Goal: Information Seeking & Learning: Learn about a topic

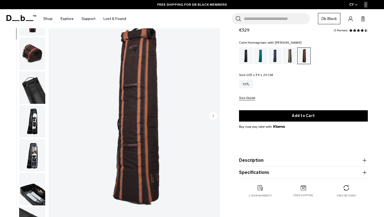
click at [31, 125] on img "button" at bounding box center [32, 121] width 26 height 32
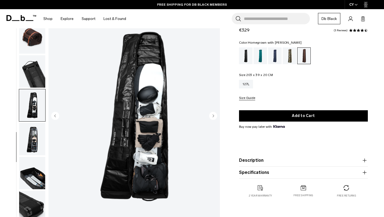
click at [33, 139] on img "button" at bounding box center [32, 139] width 26 height 32
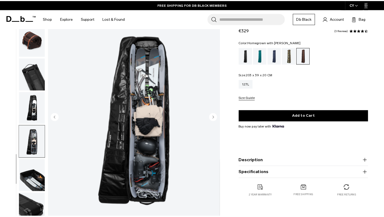
scroll to position [121, 0]
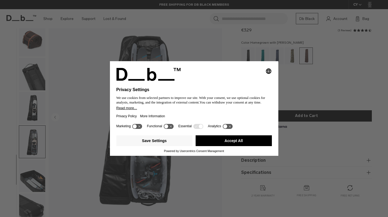
click at [341, 85] on div "Selecting an option will immediately change the language Privacy Settings We us…" at bounding box center [194, 108] width 388 height 217
click at [137, 124] on icon at bounding box center [137, 126] width 10 height 5
click at [137, 125] on icon at bounding box center [137, 126] width 10 height 5
click at [144, 144] on button "Save Settings" at bounding box center [154, 140] width 76 height 11
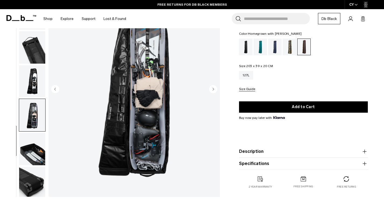
scroll to position [54, 0]
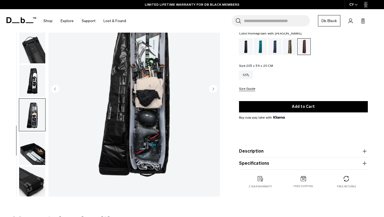
click at [120, 100] on img "8 / 10" at bounding box center [133, 89] width 171 height 214
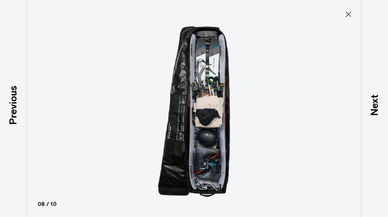
click at [380, 92] on div "Next" at bounding box center [374, 108] width 27 height 217
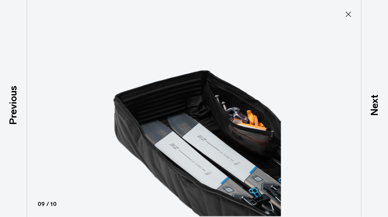
click at [370, 65] on div "Next" at bounding box center [374, 108] width 27 height 217
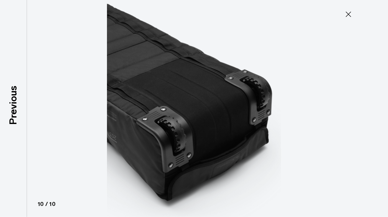
click at [350, 15] on icon at bounding box center [348, 14] width 9 height 9
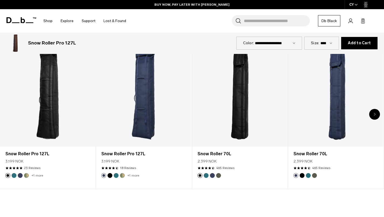
scroll to position [242, 0]
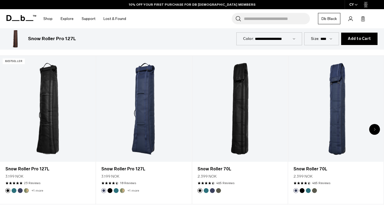
click at [157, 92] on link "Snow Roller Pro 127L" at bounding box center [143, 109] width 95 height 106
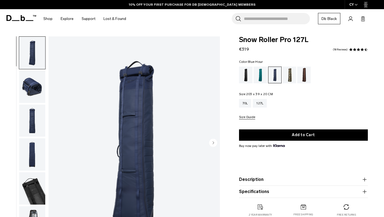
click at [27, 189] on img "button" at bounding box center [32, 188] width 26 height 32
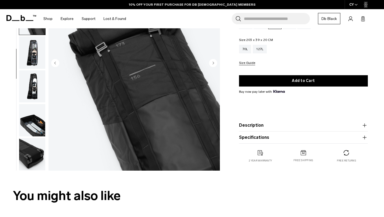
scroll to position [81, 0]
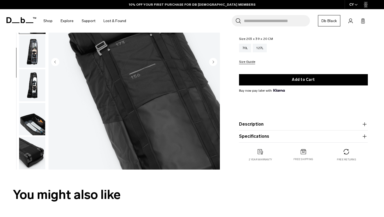
click at [26, 116] on img "button" at bounding box center [32, 119] width 26 height 32
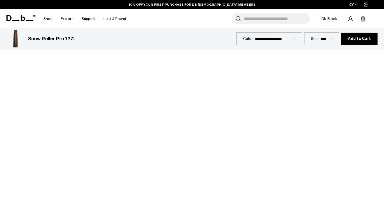
scroll to position [296, 0]
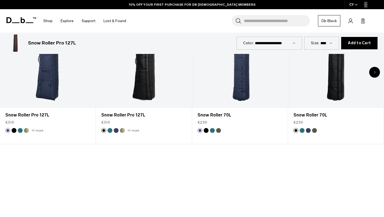
click at [192, 109] on div "Snow Roller 70L €239" at bounding box center [239, 118] width 95 height 20
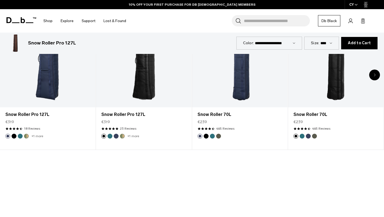
scroll to position [377, 0]
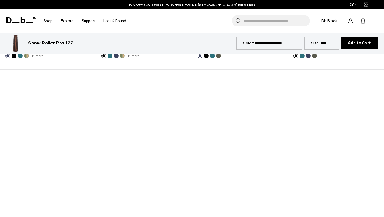
click at [200, 177] on div at bounding box center [192, 177] width 384 height 216
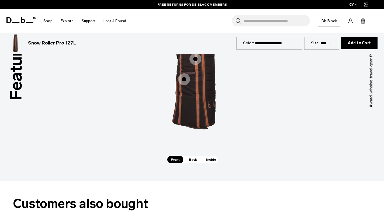
scroll to position [916, 0]
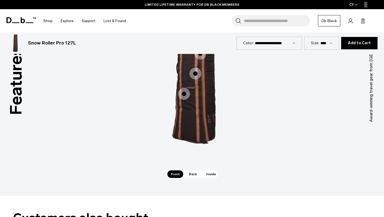
click at [203, 169] on div "Length Adjustment System Length Adjustment System Fully Compressible Fully Comp…" at bounding box center [192, 65] width 162 height 210
click at [208, 173] on span "Inside" at bounding box center [210, 174] width 17 height 8
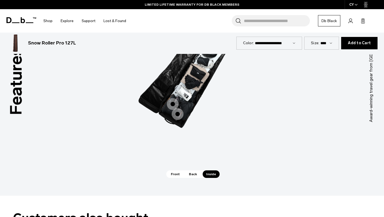
click at [172, 106] on div "Packing Ribs" at bounding box center [171, 107] width 12 height 12
click at [172, 105] on div "Packing Ribs" at bounding box center [171, 107] width 12 height 12
click at [172, 103] on div "Packing Ribs" at bounding box center [171, 107] width 12 height 12
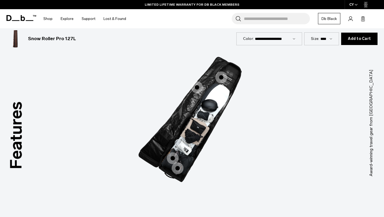
scroll to position [862, 0]
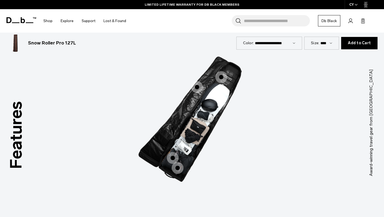
click at [198, 87] on span "3 / 3" at bounding box center [197, 87] width 12 height 12
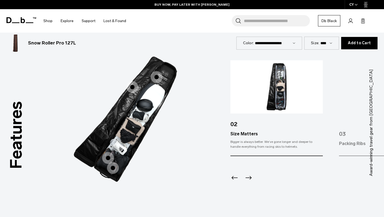
click at [160, 76] on span "3 / 3" at bounding box center [157, 77] width 12 height 12
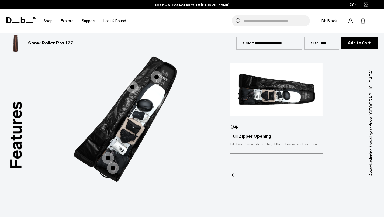
click at [130, 87] on span "3 / 3" at bounding box center [132, 87] width 12 height 12
click at [131, 93] on img "3 / 3" at bounding box center [128, 114] width 162 height 202
click at [132, 88] on span "3 / 3" at bounding box center [132, 87] width 12 height 12
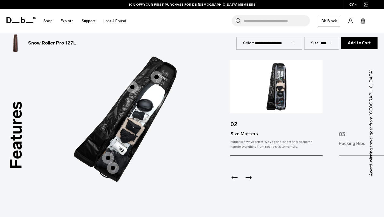
click at [108, 156] on div "Packing Ribs" at bounding box center [106, 161] width 12 height 12
click at [108, 159] on div "Packing Ribs" at bounding box center [106, 161] width 12 height 12
click at [106, 154] on span "3 / 3" at bounding box center [108, 158] width 12 height 12
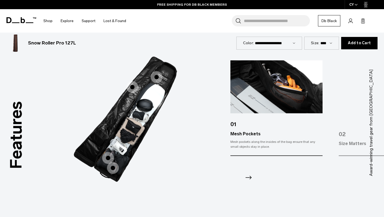
click at [116, 166] on span "3 / 3" at bounding box center [113, 168] width 12 height 12
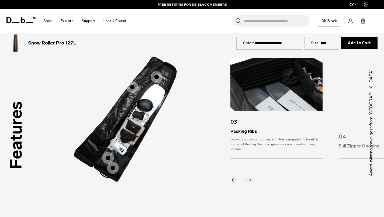
click at [352, 140] on div "04" at bounding box center [384, 133] width 92 height 17
